Goal: Transaction & Acquisition: Obtain resource

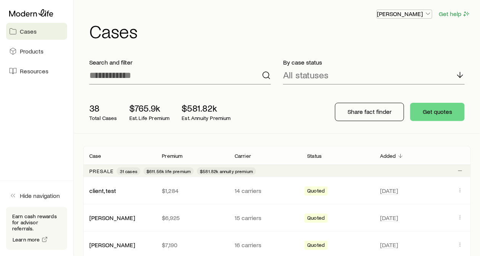
click at [430, 14] on icon "button" at bounding box center [429, 14] width 8 height 8
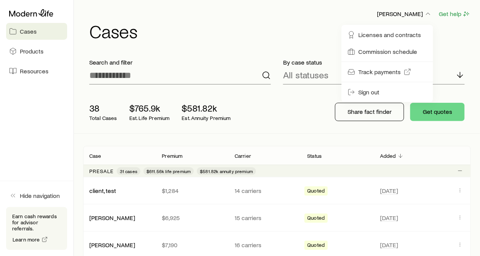
click at [290, 20] on header "[PERSON_NAME] Get help Cases" at bounding box center [277, 24] width 388 height 31
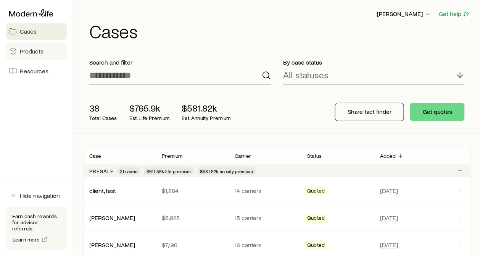
click at [21, 50] on span "Products" at bounding box center [32, 51] width 24 height 8
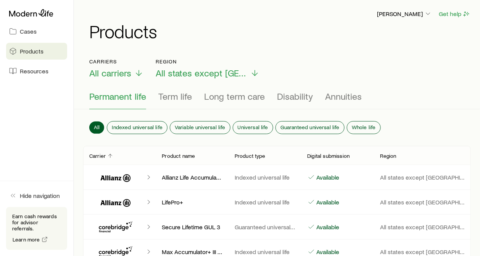
click at [40, 71] on span "Resources" at bounding box center [34, 71] width 29 height 8
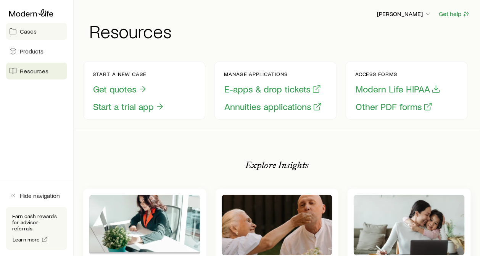
click at [30, 33] on span "Cases" at bounding box center [28, 31] width 17 height 8
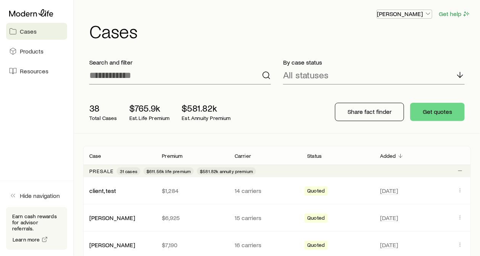
click at [428, 12] on icon "button" at bounding box center [429, 14] width 8 height 8
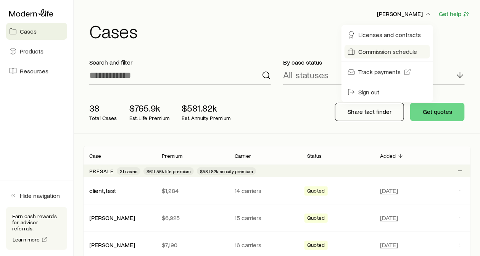
click at [384, 54] on span "Commission schedule" at bounding box center [388, 52] width 59 height 8
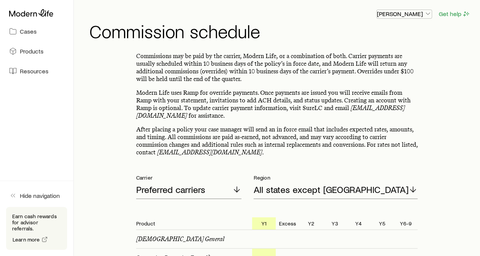
click at [425, 13] on p "[PERSON_NAME]" at bounding box center [404, 14] width 55 height 8
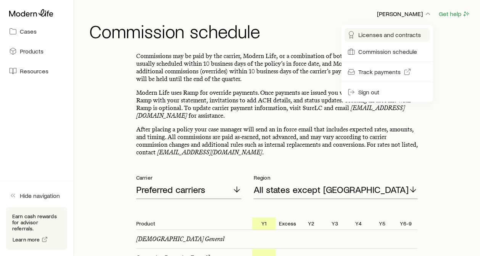
click at [402, 34] on span "Licenses and contracts" at bounding box center [390, 35] width 63 height 8
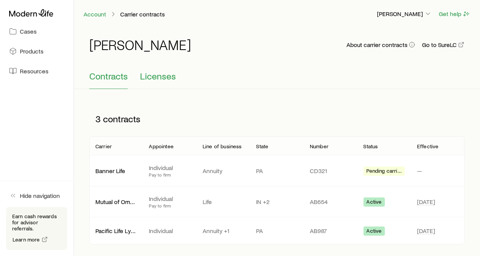
click at [165, 76] on span "Licenses" at bounding box center [158, 76] width 36 height 11
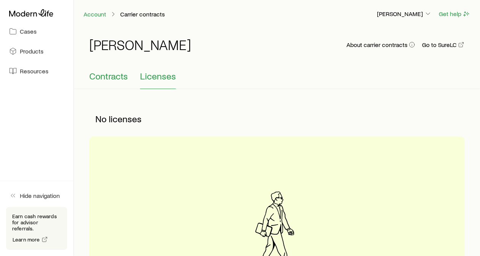
click at [110, 72] on span "Contracts" at bounding box center [108, 76] width 39 height 11
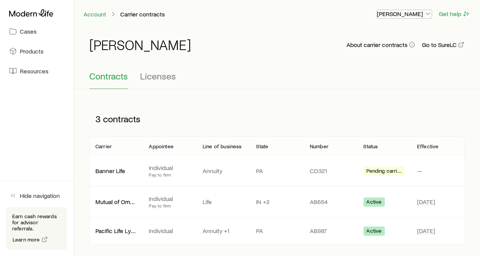
click at [428, 13] on icon "button" at bounding box center [429, 14] width 8 height 8
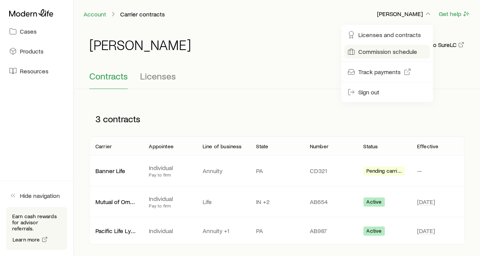
click at [397, 50] on span "Commission schedule" at bounding box center [388, 52] width 59 height 8
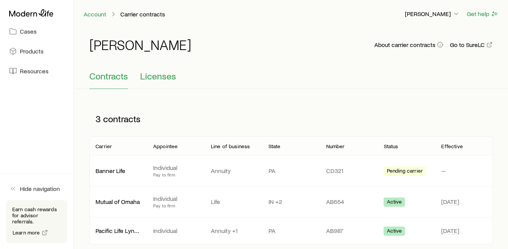
click at [157, 77] on span "Licenses" at bounding box center [158, 76] width 36 height 11
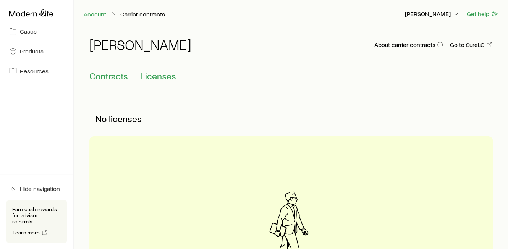
click at [116, 77] on span "Contracts" at bounding box center [108, 76] width 39 height 11
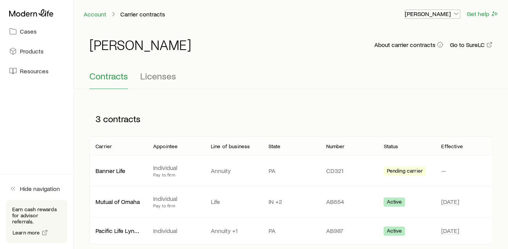
click at [452, 13] on icon "button" at bounding box center [456, 14] width 8 height 8
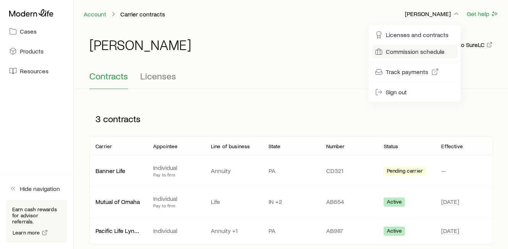
click at [412, 50] on span "Commission schedule" at bounding box center [415, 52] width 59 height 8
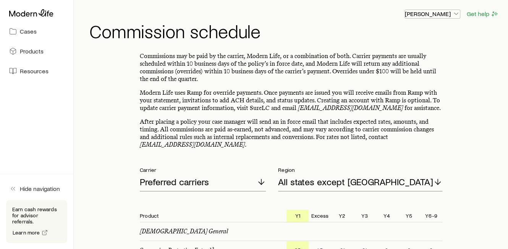
click at [456, 12] on icon "button" at bounding box center [456, 14] width 8 height 8
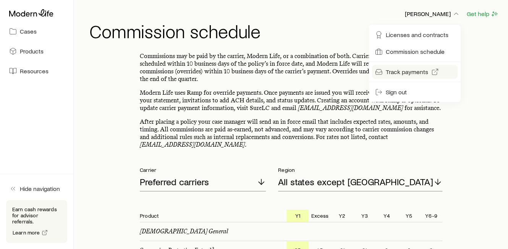
click at [415, 70] on span "Track payments" at bounding box center [407, 72] width 42 height 8
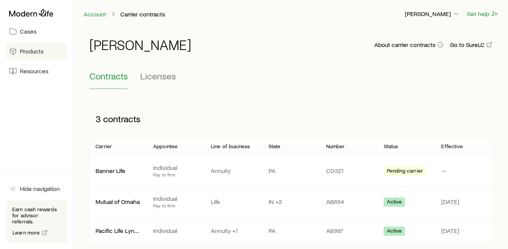
click at [37, 52] on span "Products" at bounding box center [32, 51] width 24 height 8
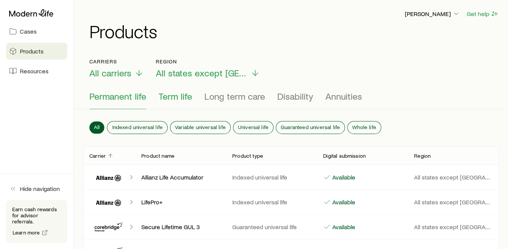
click at [176, 97] on span "Term life" at bounding box center [175, 96] width 34 height 11
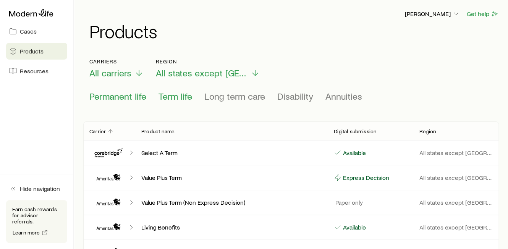
click at [123, 93] on span "Permanent life" at bounding box center [117, 96] width 57 height 11
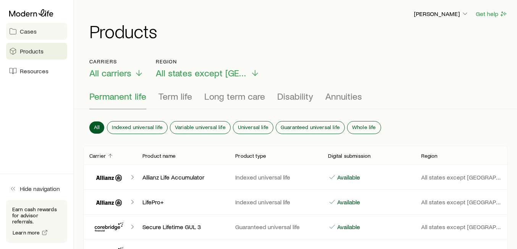
click at [19, 32] on link "Cases" at bounding box center [36, 31] width 61 height 17
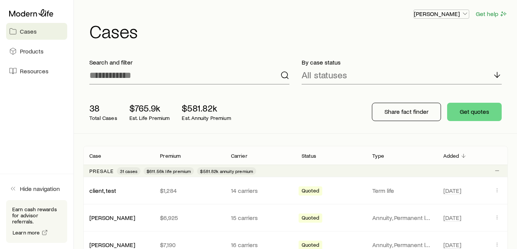
click at [465, 13] on icon "button" at bounding box center [465, 14] width 8 height 8
click at [464, 13] on icon "button" at bounding box center [465, 14] width 8 height 8
click at [29, 50] on span "Products" at bounding box center [32, 51] width 24 height 8
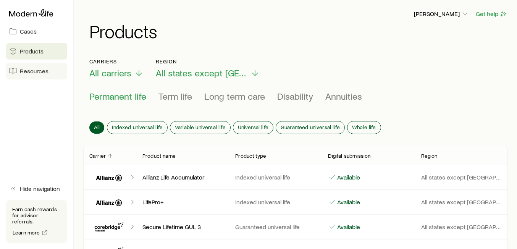
click at [40, 68] on span "Resources" at bounding box center [34, 71] width 29 height 8
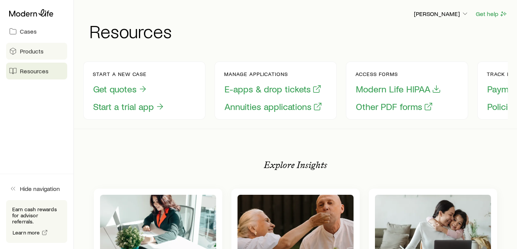
click at [38, 53] on span "Products" at bounding box center [32, 51] width 24 height 8
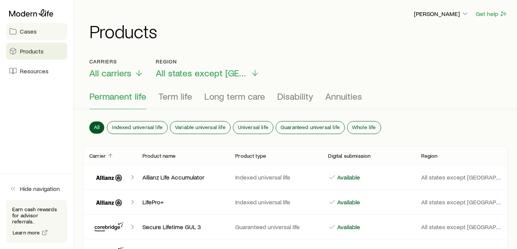
click at [32, 30] on span "Cases" at bounding box center [28, 31] width 17 height 8
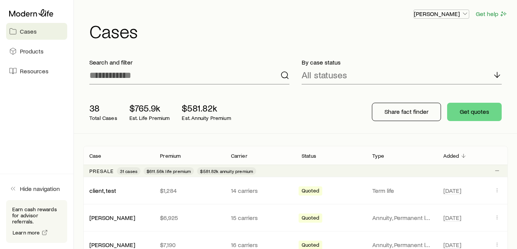
click at [464, 15] on icon "button" at bounding box center [465, 14] width 8 height 8
click at [359, 16] on div "[PERSON_NAME] Get help" at bounding box center [298, 14] width 419 height 10
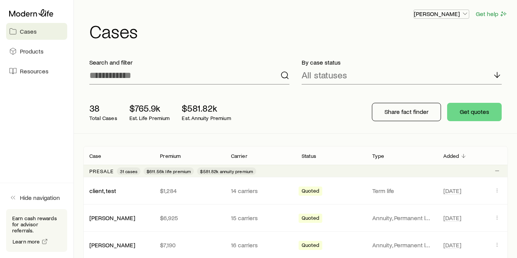
click at [467, 13] on polyline "button" at bounding box center [465, 14] width 4 height 2
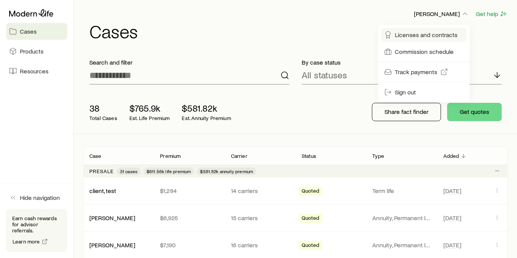
click at [429, 35] on span "Licenses and contracts" at bounding box center [426, 35] width 63 height 8
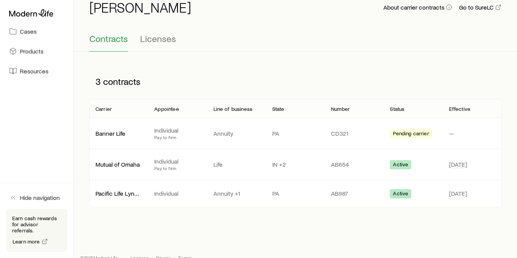
scroll to position [42, 0]
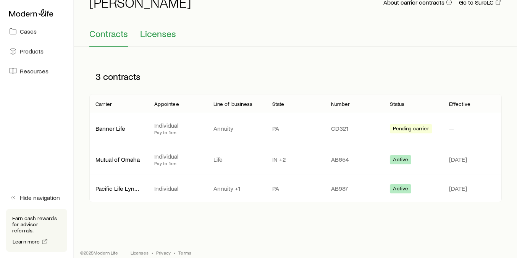
click at [151, 35] on span "Licenses" at bounding box center [158, 33] width 36 height 11
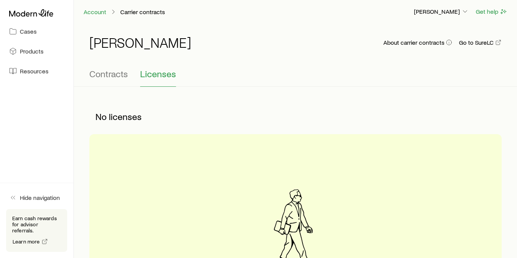
scroll to position [0, 0]
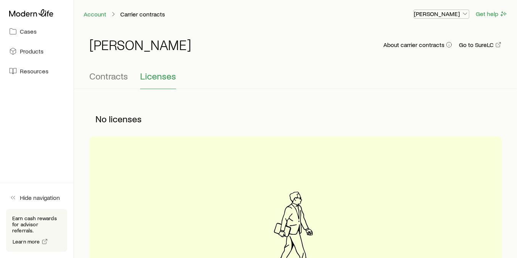
click at [464, 12] on icon "button" at bounding box center [465, 14] width 8 height 8
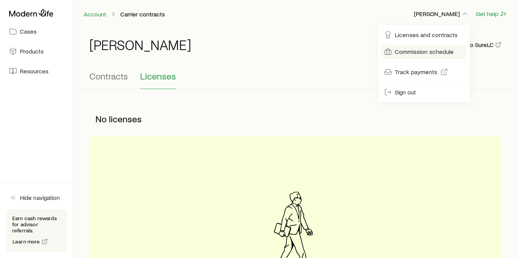
click at [431, 50] on span "Commission schedule" at bounding box center [424, 52] width 59 height 8
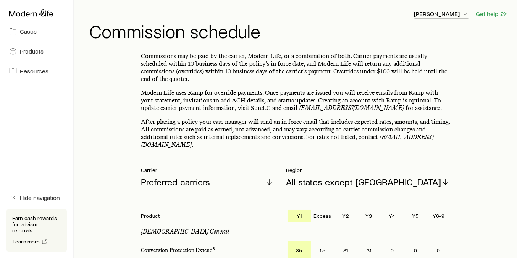
click at [466, 16] on icon "button" at bounding box center [465, 14] width 8 height 8
click at [349, 23] on h1 "Commission schedule" at bounding box center [298, 31] width 419 height 18
click at [31, 29] on span "Cases" at bounding box center [28, 31] width 17 height 8
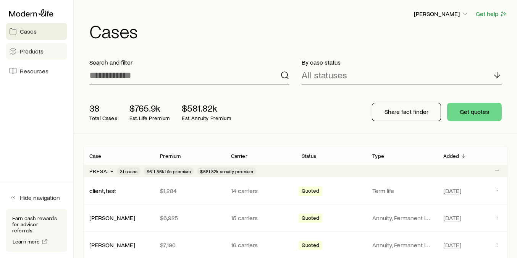
click at [26, 52] on span "Products" at bounding box center [32, 51] width 24 height 8
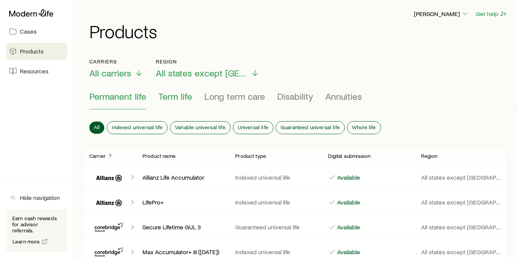
click at [173, 97] on span "Term life" at bounding box center [175, 96] width 34 height 11
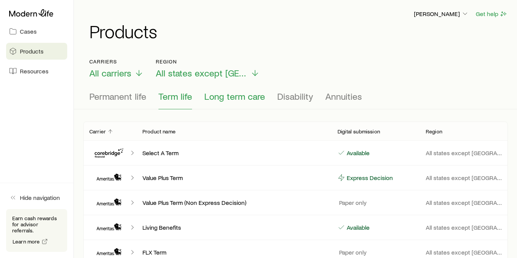
click at [239, 96] on span "Long term care" at bounding box center [234, 96] width 61 height 11
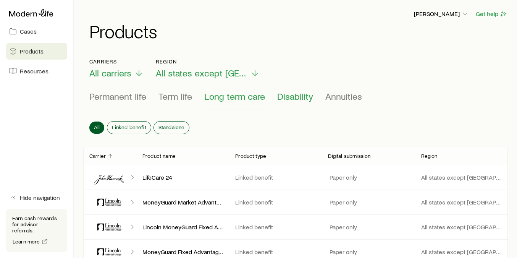
click at [298, 98] on span "Disability" at bounding box center [295, 96] width 36 height 11
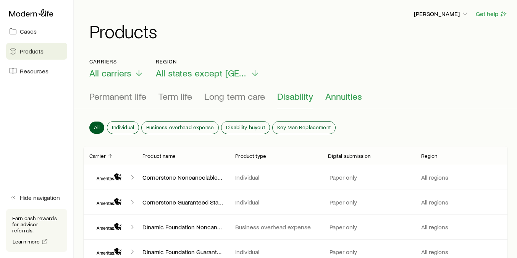
click at [333, 95] on span "Annuities" at bounding box center [343, 96] width 37 height 11
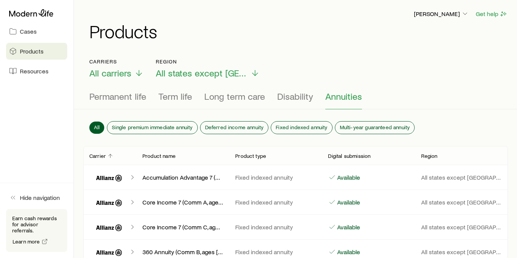
click at [120, 96] on span "Permanent life" at bounding box center [117, 96] width 57 height 11
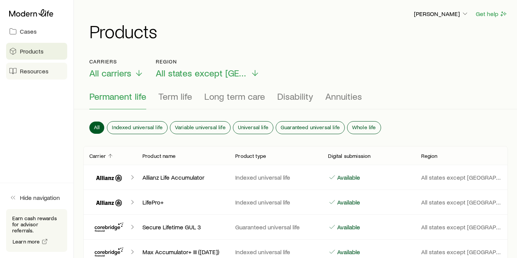
click at [38, 74] on span "Resources" at bounding box center [34, 71] width 29 height 8
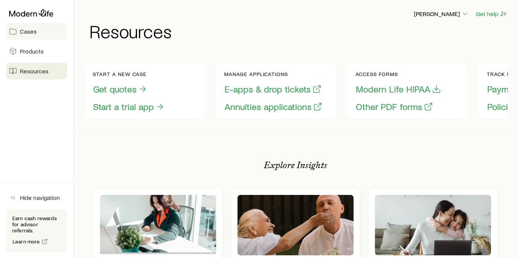
click at [25, 32] on span "Cases" at bounding box center [28, 31] width 17 height 8
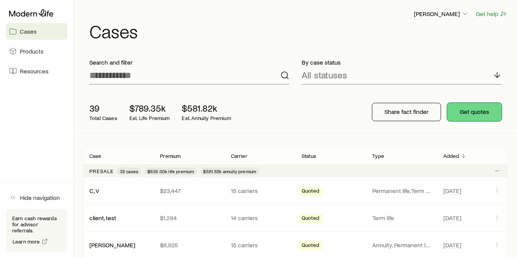
click at [480, 111] on button "Get quotes" at bounding box center [474, 112] width 55 height 18
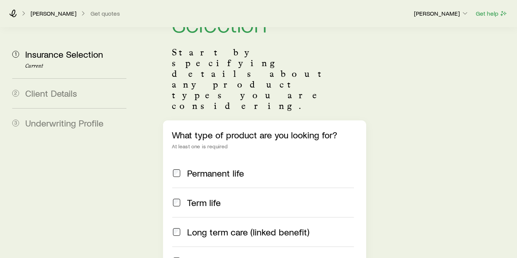
scroll to position [85, 0]
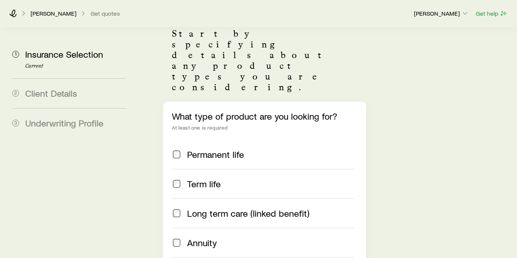
click at [181, 178] on div "Term life" at bounding box center [263, 183] width 182 height 11
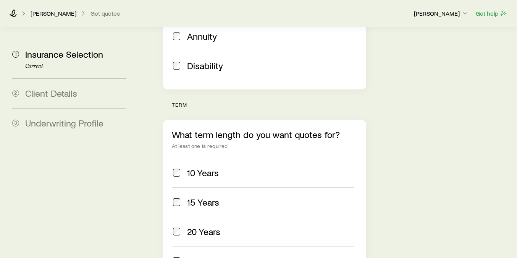
scroll to position [297, 0]
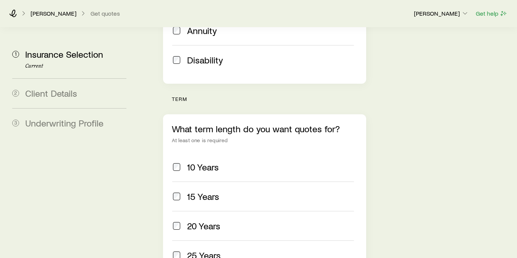
click at [186, 220] on div "20 Years" at bounding box center [263, 225] width 182 height 11
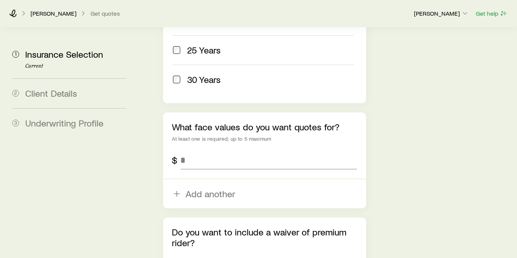
scroll to position [509, 0]
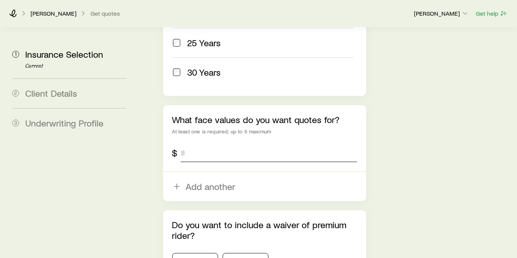
click at [202, 144] on input "tel" at bounding box center [269, 153] width 176 height 18
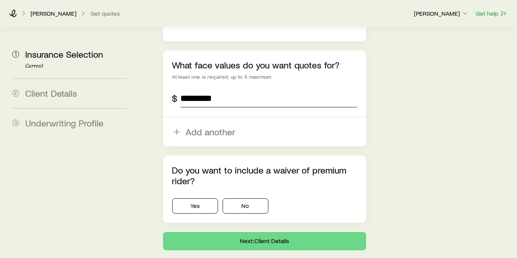
scroll to position [564, 0]
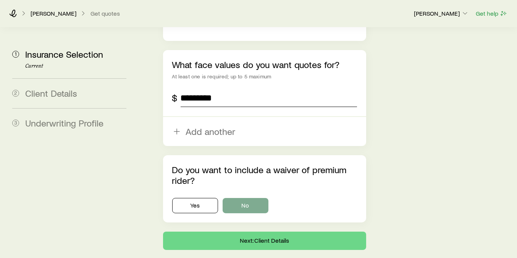
type input "*********"
click at [242, 198] on button "No" at bounding box center [246, 205] width 46 height 15
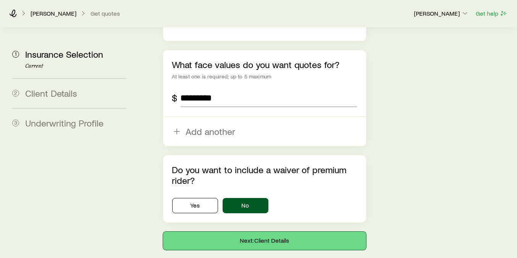
click at [270, 231] on button "Next: Client Details" at bounding box center [264, 240] width 203 height 18
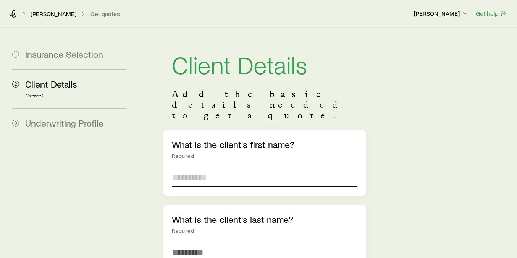
click at [237, 168] on input "text" at bounding box center [264, 177] width 185 height 18
type input "***"
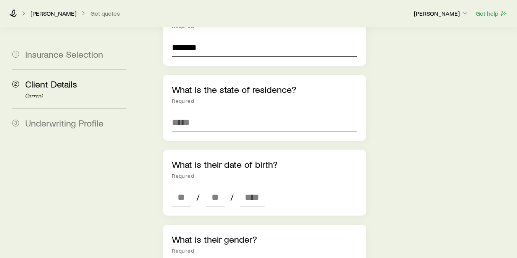
scroll to position [212, 0]
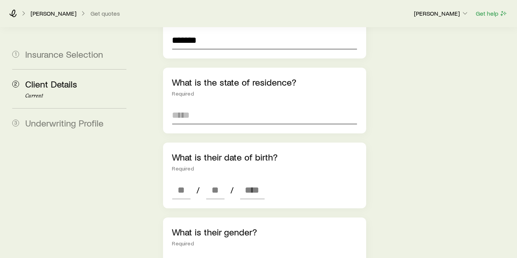
type input "*******"
click at [229, 106] on input at bounding box center [264, 115] width 185 height 18
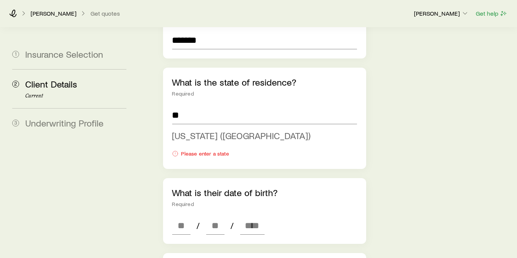
click at [228, 130] on span "[US_STATE] ([GEOGRAPHIC_DATA])" at bounding box center [241, 135] width 139 height 11
type input "**********"
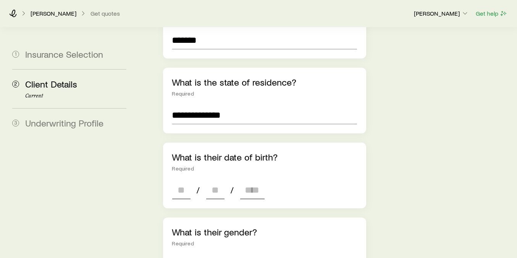
click at [195, 184] on span "/" at bounding box center [199, 189] width 10 height 11
click at [191, 181] on div "/ /" at bounding box center [218, 190] width 92 height 18
click at [189, 181] on input at bounding box center [181, 190] width 18 height 18
type input "**"
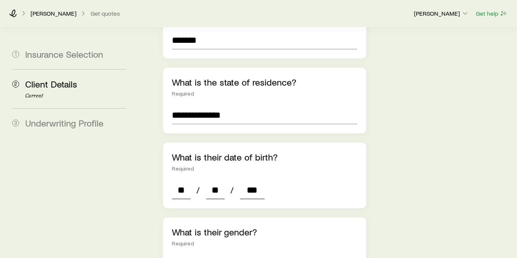
type input "****"
type input "*"
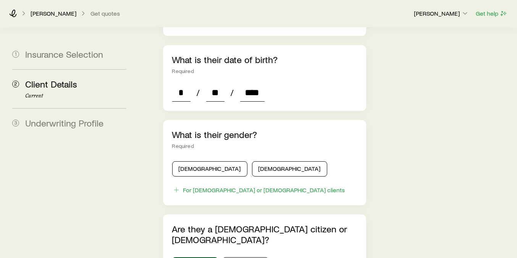
scroll to position [339, 0]
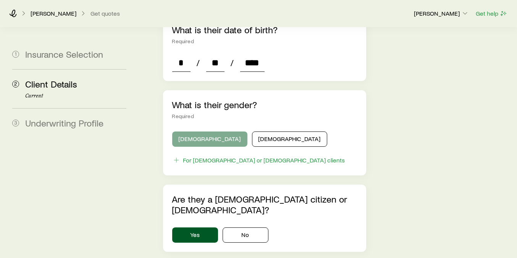
type input "****"
click at [200, 131] on button "[DEMOGRAPHIC_DATA]" at bounding box center [209, 138] width 75 height 15
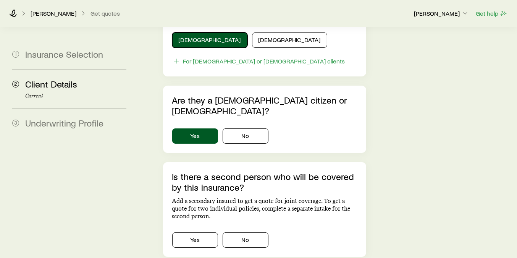
scroll to position [467, 0]
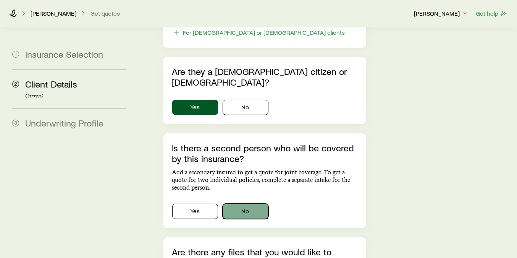
click at [255, 204] on button "No" at bounding box center [246, 211] width 46 height 15
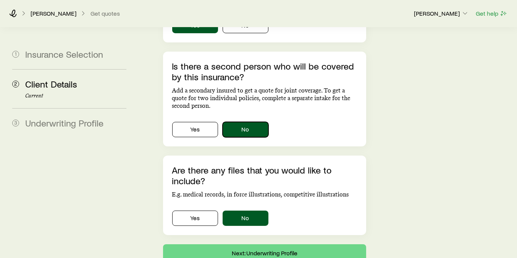
scroll to position [572, 0]
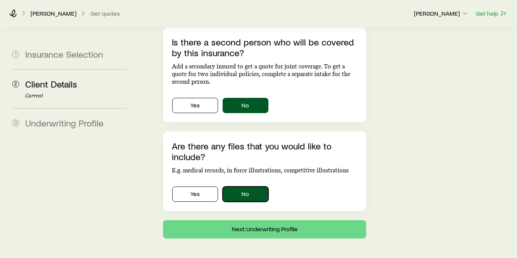
click at [255, 186] on button "No" at bounding box center [246, 193] width 46 height 15
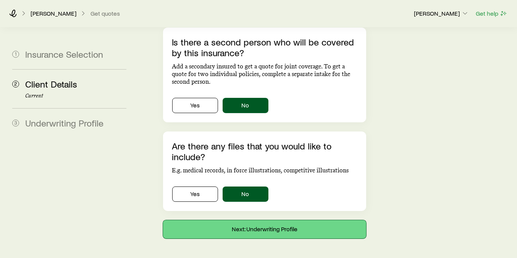
click at [276, 220] on button "Next: Underwriting Profile" at bounding box center [264, 229] width 203 height 18
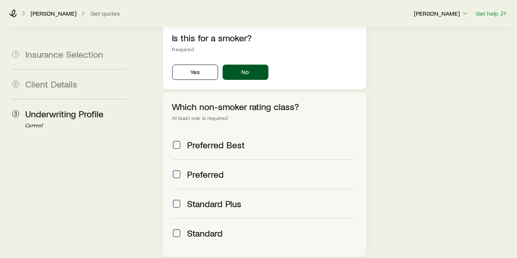
scroll to position [339, 0]
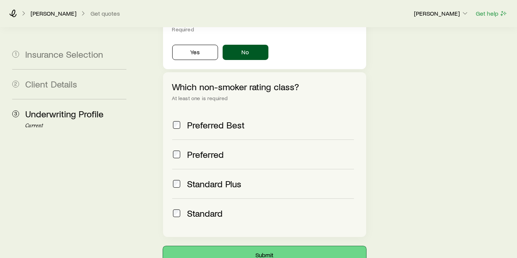
click at [259, 246] on button "Submit" at bounding box center [264, 255] width 203 height 18
click at [268, 246] on button "Submit" at bounding box center [264, 255] width 203 height 18
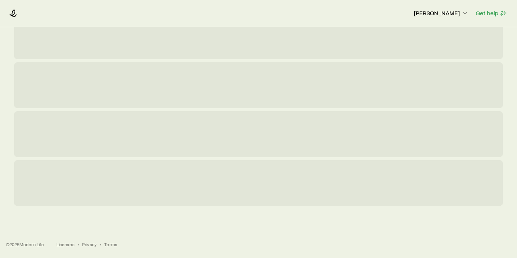
scroll to position [0, 0]
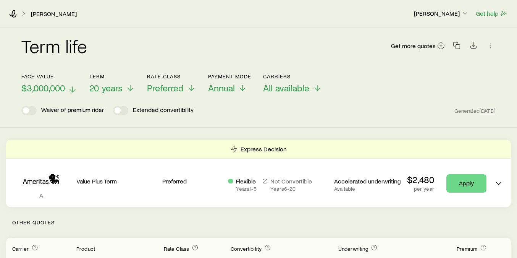
click at [74, 90] on icon at bounding box center [72, 89] width 9 height 9
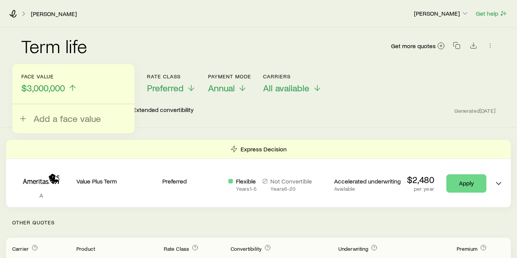
click at [323, 54] on div "Term life Get more quotes" at bounding box center [258, 50] width 474 height 27
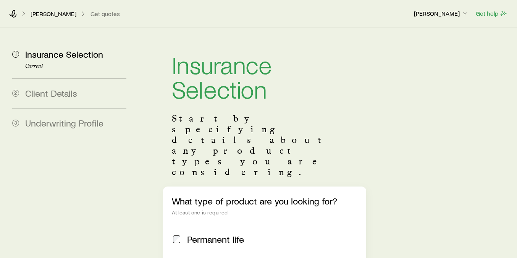
click at [67, 126] on span "Underwriting Profile" at bounding box center [64, 122] width 78 height 11
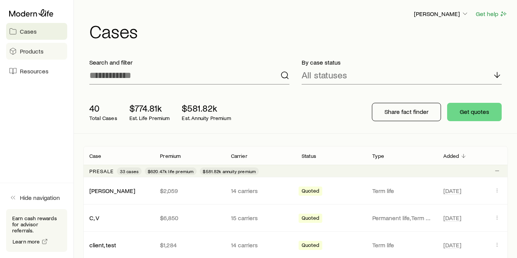
click at [32, 56] on link "Products" at bounding box center [36, 51] width 61 height 17
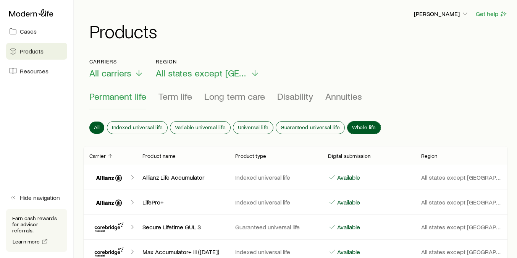
click at [358, 124] on span "Whole life" at bounding box center [364, 127] width 24 height 6
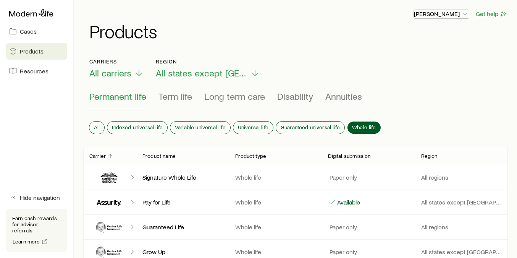
click at [464, 12] on icon "button" at bounding box center [465, 14] width 8 height 8
click at [409, 93] on span "Sign out" at bounding box center [405, 92] width 21 height 8
